Goal: Task Accomplishment & Management: Manage account settings

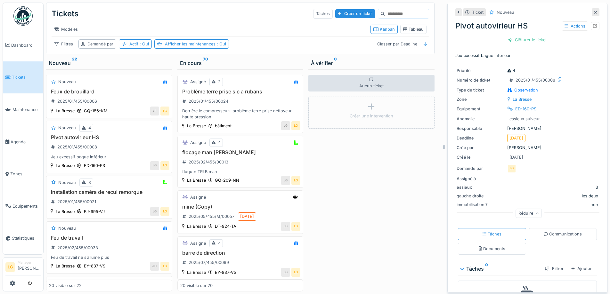
scroll to position [5, 0]
click at [594, 10] on div at bounding box center [595, 12] width 3 height 6
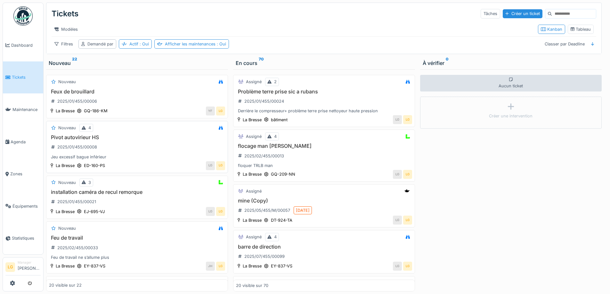
scroll to position [32, 0]
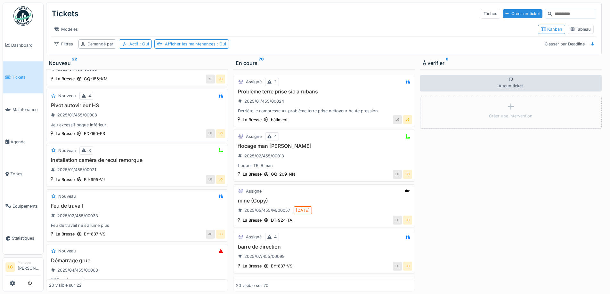
click at [119, 114] on div "Pivot autovirieur HS 2025/01/455/00008 Jeu excessif bague inférieur" at bounding box center [137, 115] width 176 height 26
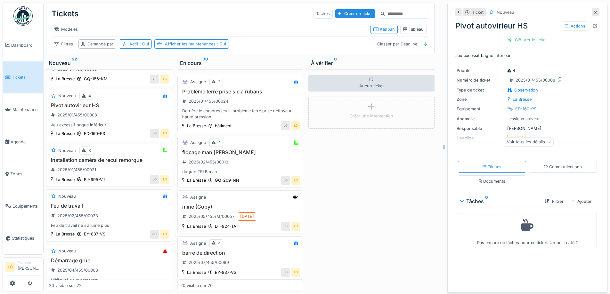
drag, startPoint x: 526, startPoint y: 34, endPoint x: 484, endPoint y: 61, distance: 49.8
click at [526, 36] on div "Clôturer le ticket" at bounding box center [527, 40] width 44 height 9
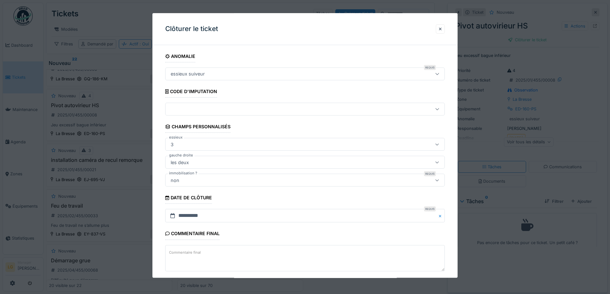
scroll to position [32, 0]
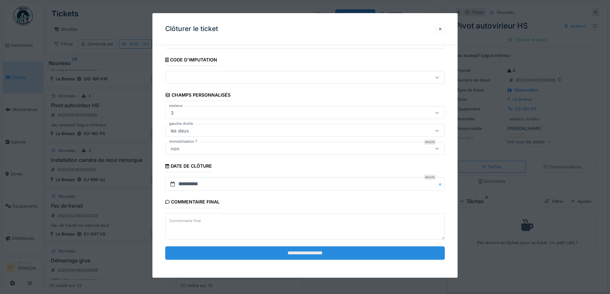
click at [272, 257] on input "**********" at bounding box center [304, 252] width 279 height 13
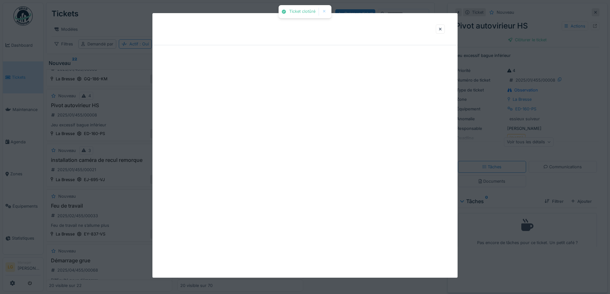
scroll to position [0, 0]
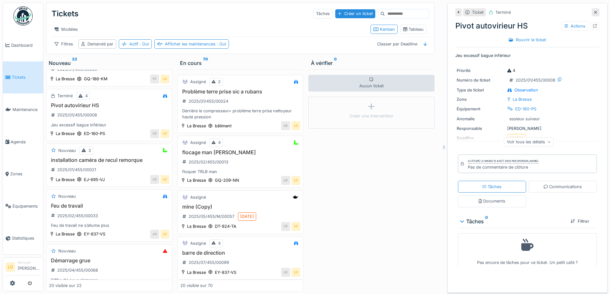
click at [594, 11] on icon at bounding box center [595, 12] width 3 height 3
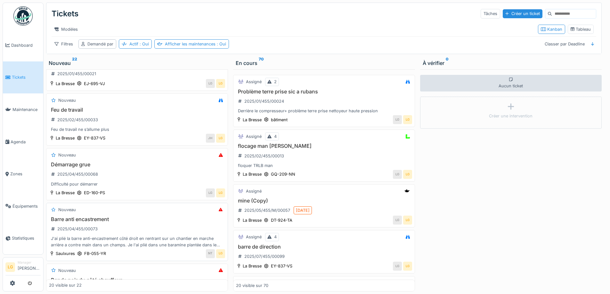
scroll to position [160, 0]
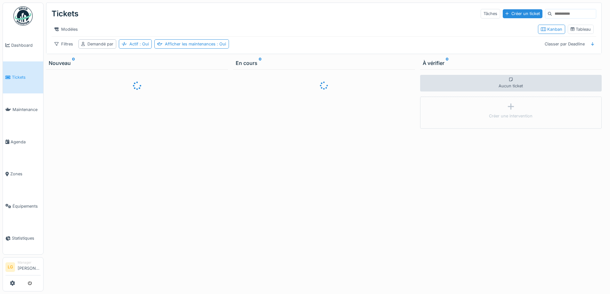
scroll to position [5, 0]
